Goal: Transaction & Acquisition: Purchase product/service

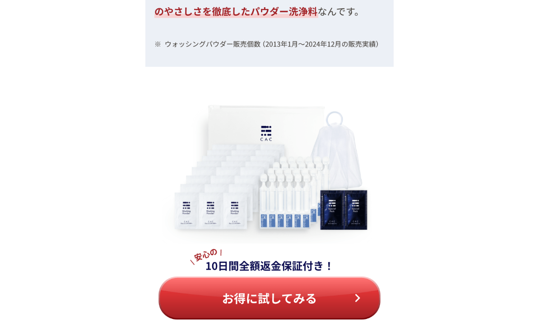
scroll to position [3718, 0]
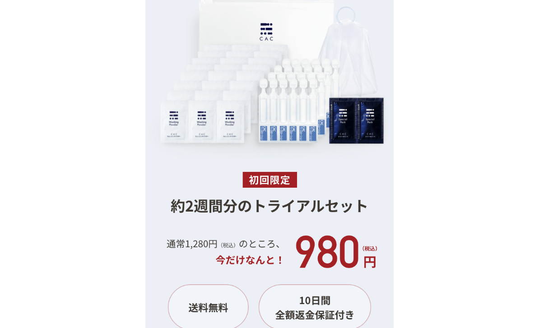
scroll to position [8429, 0]
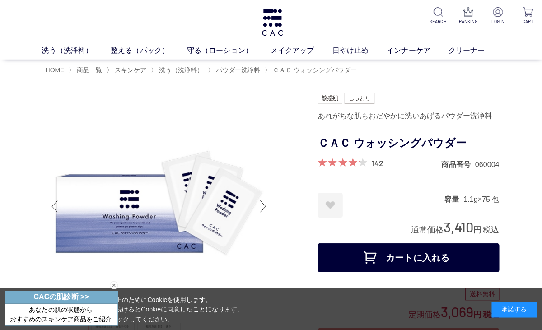
click at [229, 50] on link "守る（ローション）" at bounding box center [227, 50] width 83 height 11
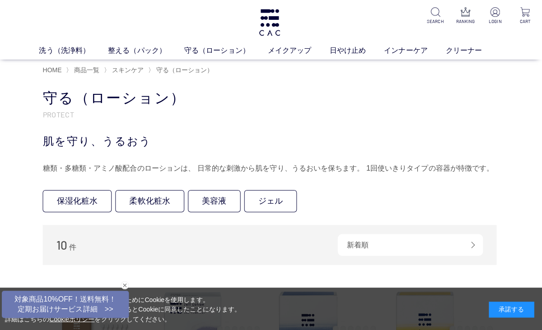
click at [492, 16] on img at bounding box center [495, 11] width 9 height 9
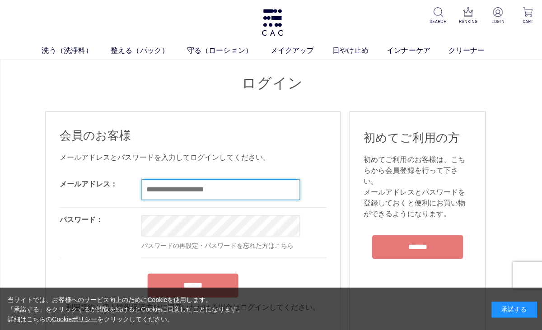
click at [228, 191] on input "email" at bounding box center [219, 188] width 158 height 21
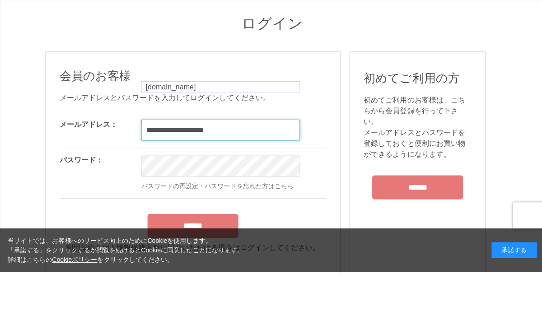
type input "**********"
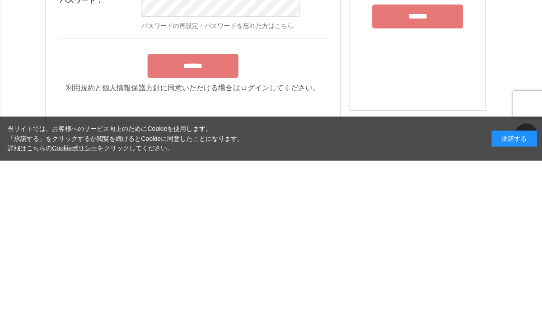
click at [219, 224] on input "******" at bounding box center [192, 236] width 90 height 24
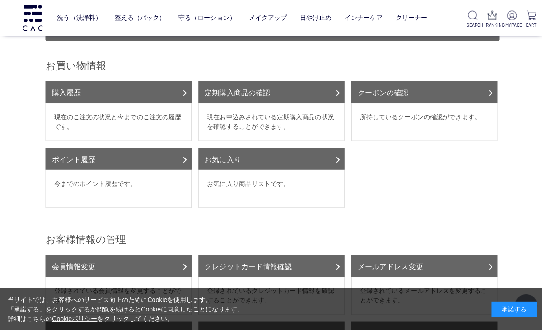
scroll to position [89, 0]
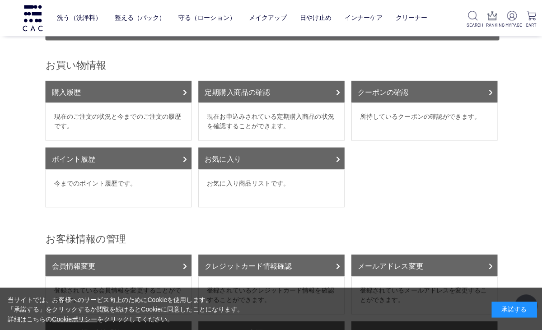
click at [164, 112] on dd "現在のご注文の状況と今までのご注文の履歴です。" at bounding box center [117, 121] width 145 height 38
click at [181, 83] on link "購入履歴" at bounding box center [117, 91] width 145 height 22
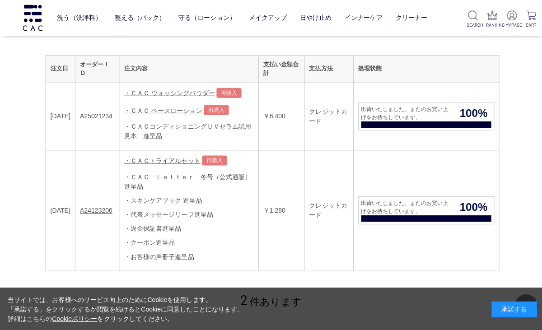
scroll to position [150, 0]
click at [199, 161] on link "・ＣＡＣトライアルセット" at bounding box center [161, 159] width 76 height 7
click at [195, 156] on link "・ＣＡＣトライアルセット" at bounding box center [161, 159] width 76 height 7
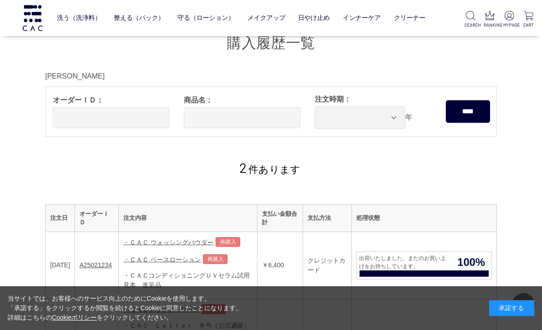
scroll to position [176, 0]
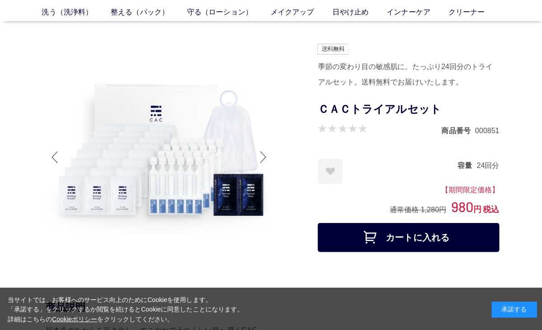
scroll to position [42, 0]
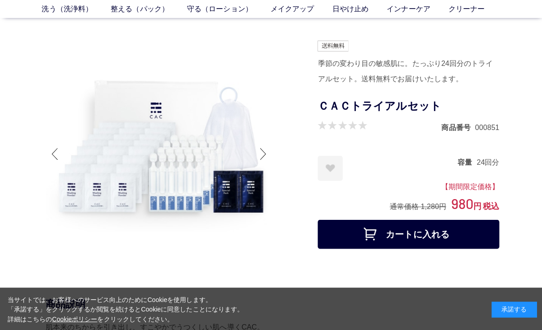
click at [473, 235] on button "カートに入れる" at bounding box center [406, 233] width 181 height 29
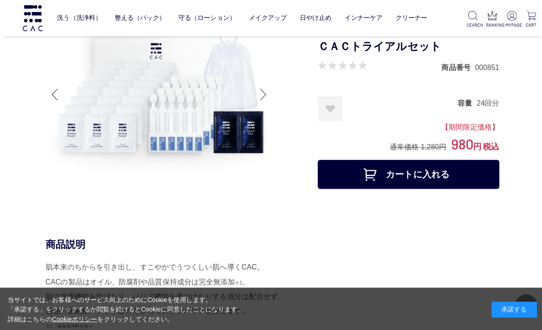
scroll to position [68, 0]
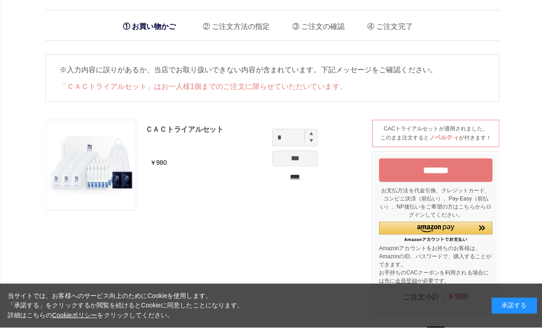
scroll to position [3, 0]
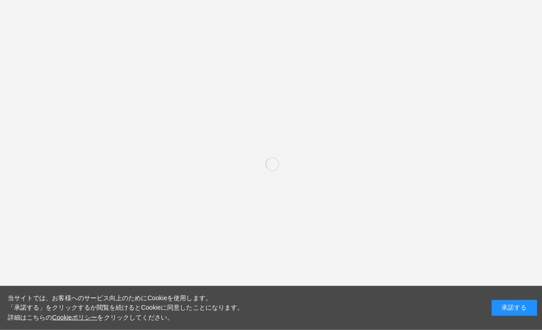
scroll to position [116, 0]
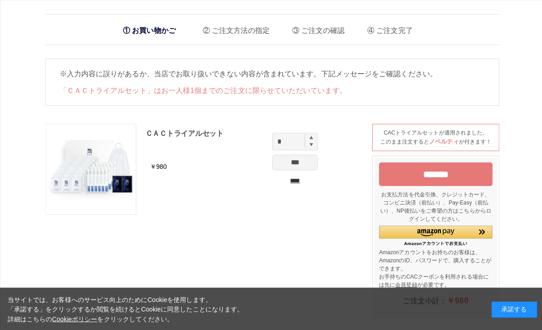
click at [297, 183] on input "****" at bounding box center [293, 179] width 45 height 9
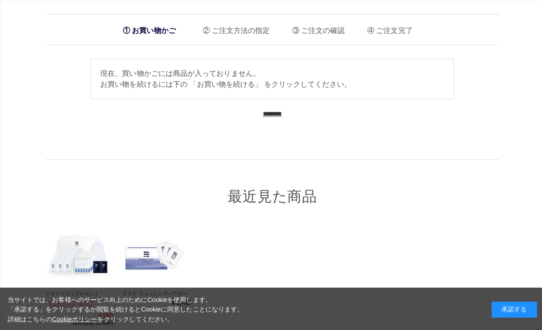
click at [276, 117] on input "********" at bounding box center [271, 113] width 19 height 9
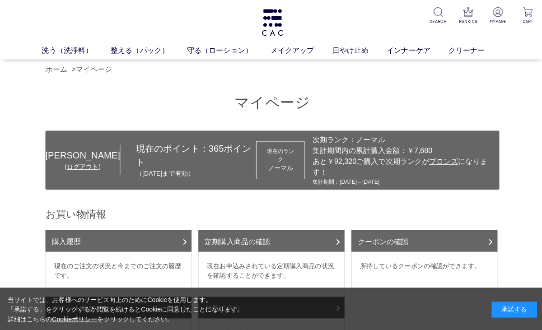
click at [80, 65] on ul "液体洗浄料 パウダー洗浄料 泡洗顔料 グッズ" at bounding box center [271, 67] width 434 height 22
click at [74, 53] on link "洗う（洗浄料）" at bounding box center [76, 50] width 69 height 11
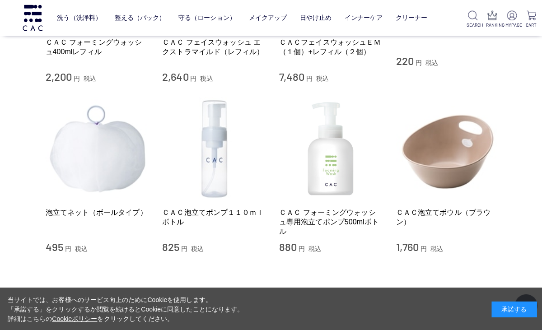
scroll to position [696, 0]
click at [440, 195] on img at bounding box center [445, 147] width 103 height 103
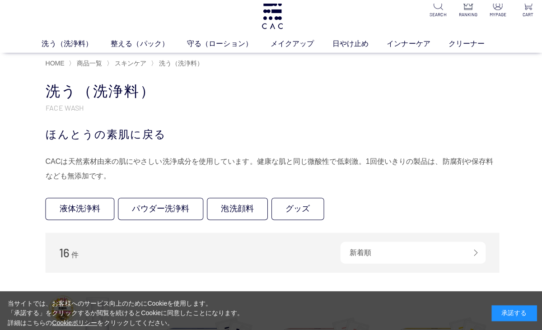
scroll to position [0, 0]
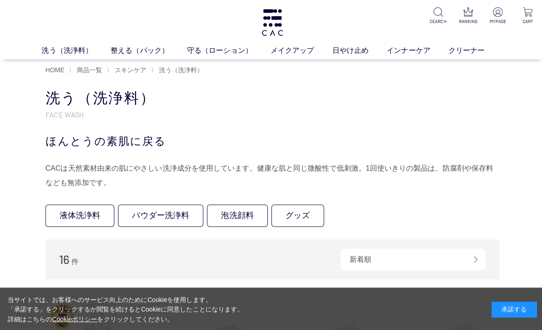
click at [214, 55] on link "守る（ローション）" at bounding box center [227, 50] width 83 height 11
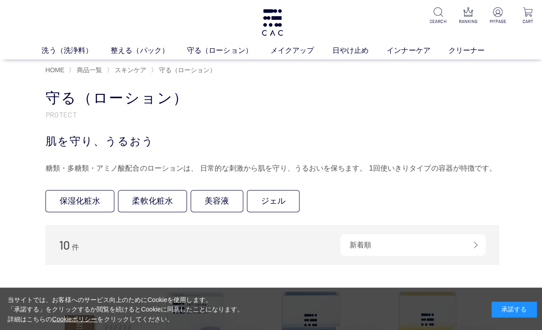
click at [133, 53] on link "整える（パック）" at bounding box center [148, 50] width 76 height 11
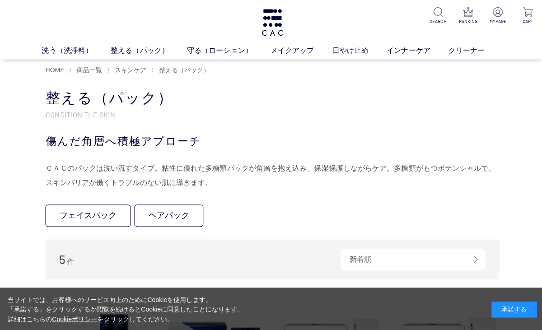
click at [101, 218] on link "フェイスパック" at bounding box center [87, 215] width 85 height 22
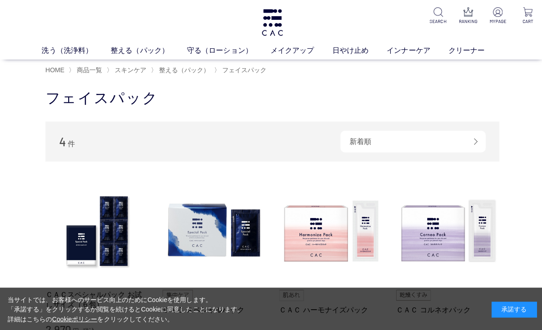
click at [271, 23] on img at bounding box center [270, 22] width 23 height 27
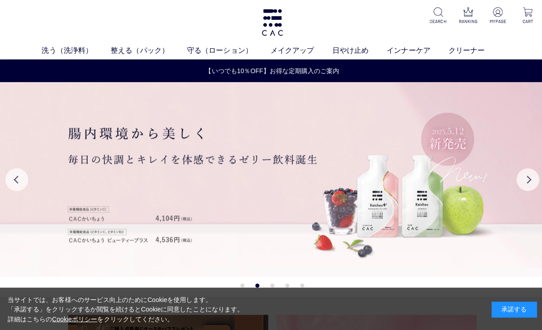
click at [520, 181] on button "Next" at bounding box center [525, 179] width 23 height 23
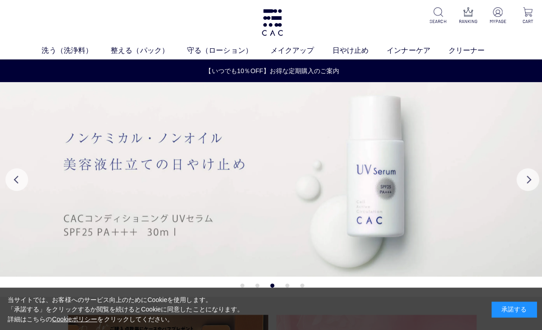
click at [524, 187] on button "Next" at bounding box center [525, 179] width 23 height 23
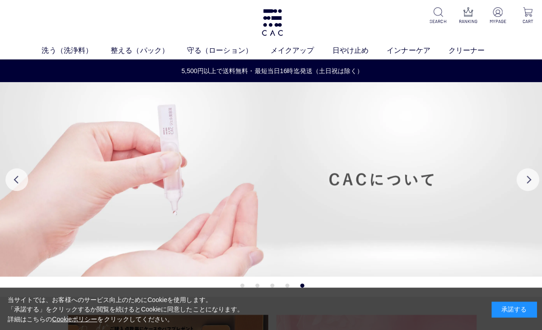
click at [17, 180] on button "Previous" at bounding box center [16, 179] width 23 height 23
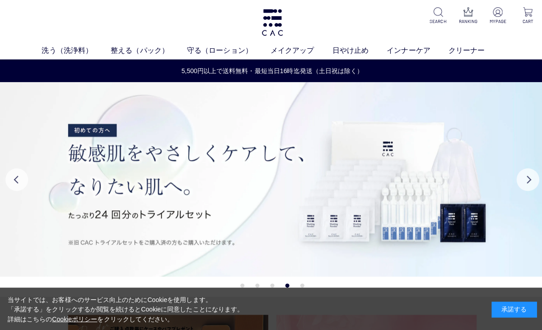
click at [275, 210] on img at bounding box center [271, 179] width 542 height 194
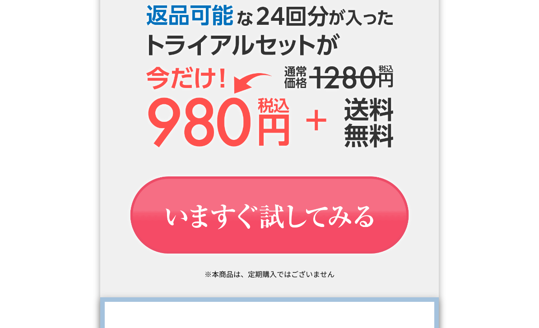
scroll to position [1305, 0]
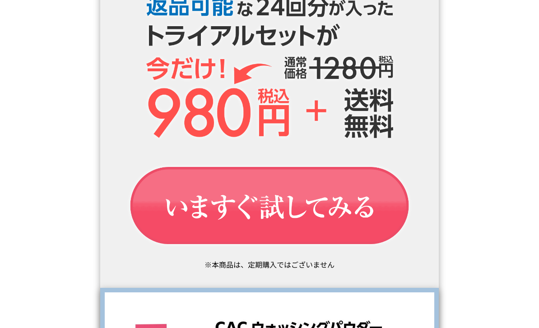
click at [369, 216] on img at bounding box center [270, 206] width 312 height 105
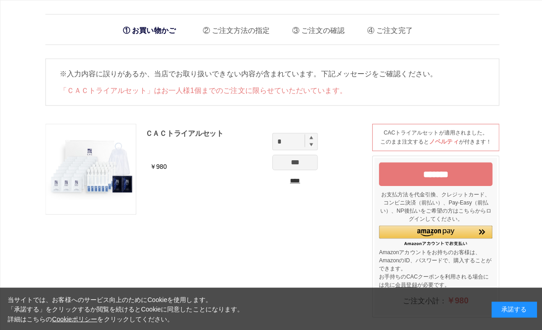
click at [459, 178] on input "*******" at bounding box center [433, 173] width 113 height 23
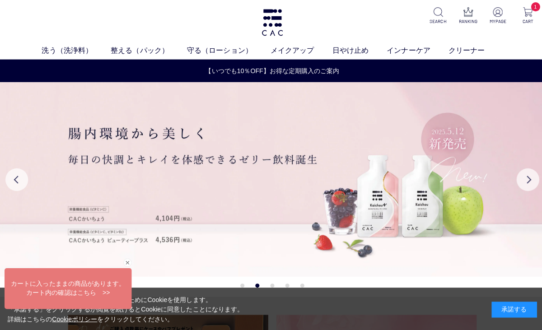
click at [525, 183] on button "Next" at bounding box center [525, 179] width 23 height 23
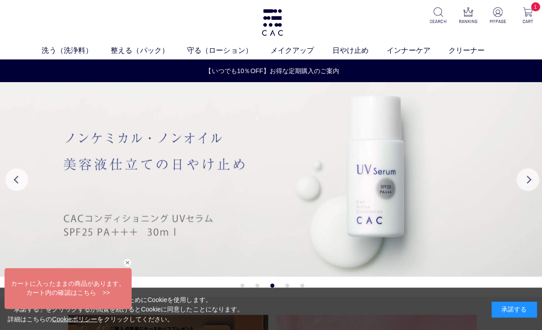
click at [528, 178] on button "Next" at bounding box center [525, 179] width 23 height 23
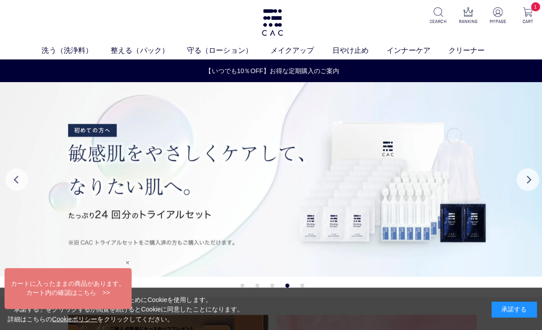
click at [524, 184] on button "Next" at bounding box center [525, 179] width 23 height 23
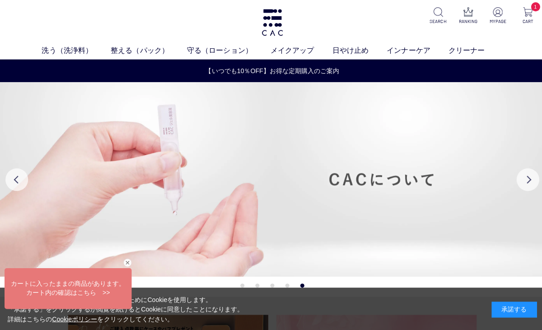
click at [525, 180] on button "Next" at bounding box center [525, 179] width 23 height 23
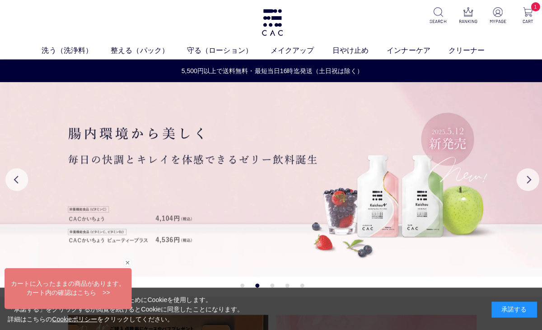
click at [16, 179] on button "Previous" at bounding box center [16, 179] width 23 height 23
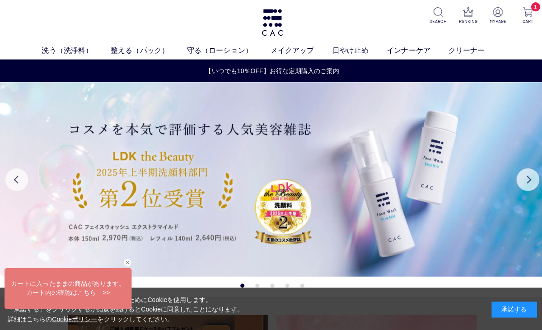
click at [366, 217] on img at bounding box center [271, 179] width 542 height 194
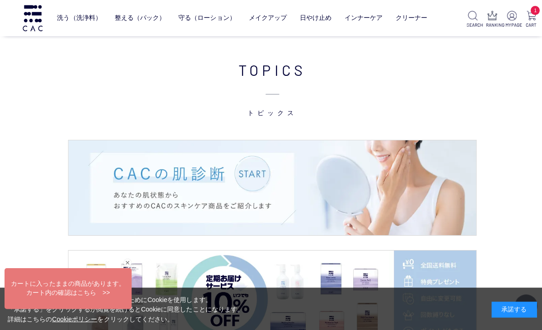
scroll to position [1196, 0]
click at [533, 17] on img at bounding box center [528, 15] width 9 height 9
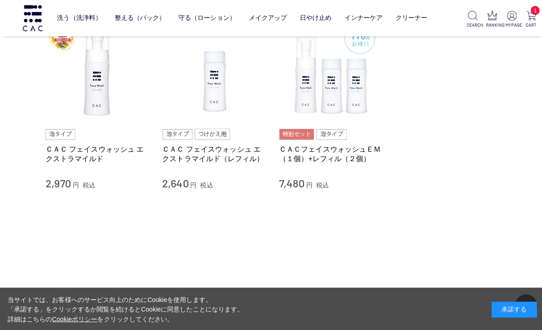
scroll to position [97, 0]
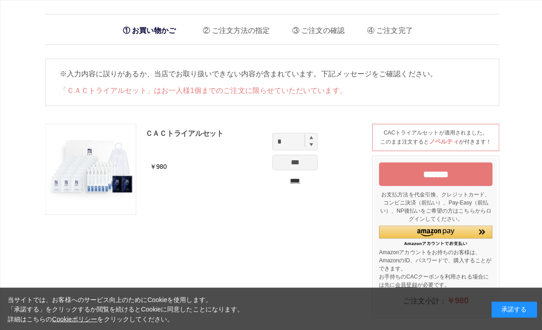
click at [293, 184] on input "****" at bounding box center [293, 179] width 45 height 9
